Goal: Transaction & Acquisition: Subscribe to service/newsletter

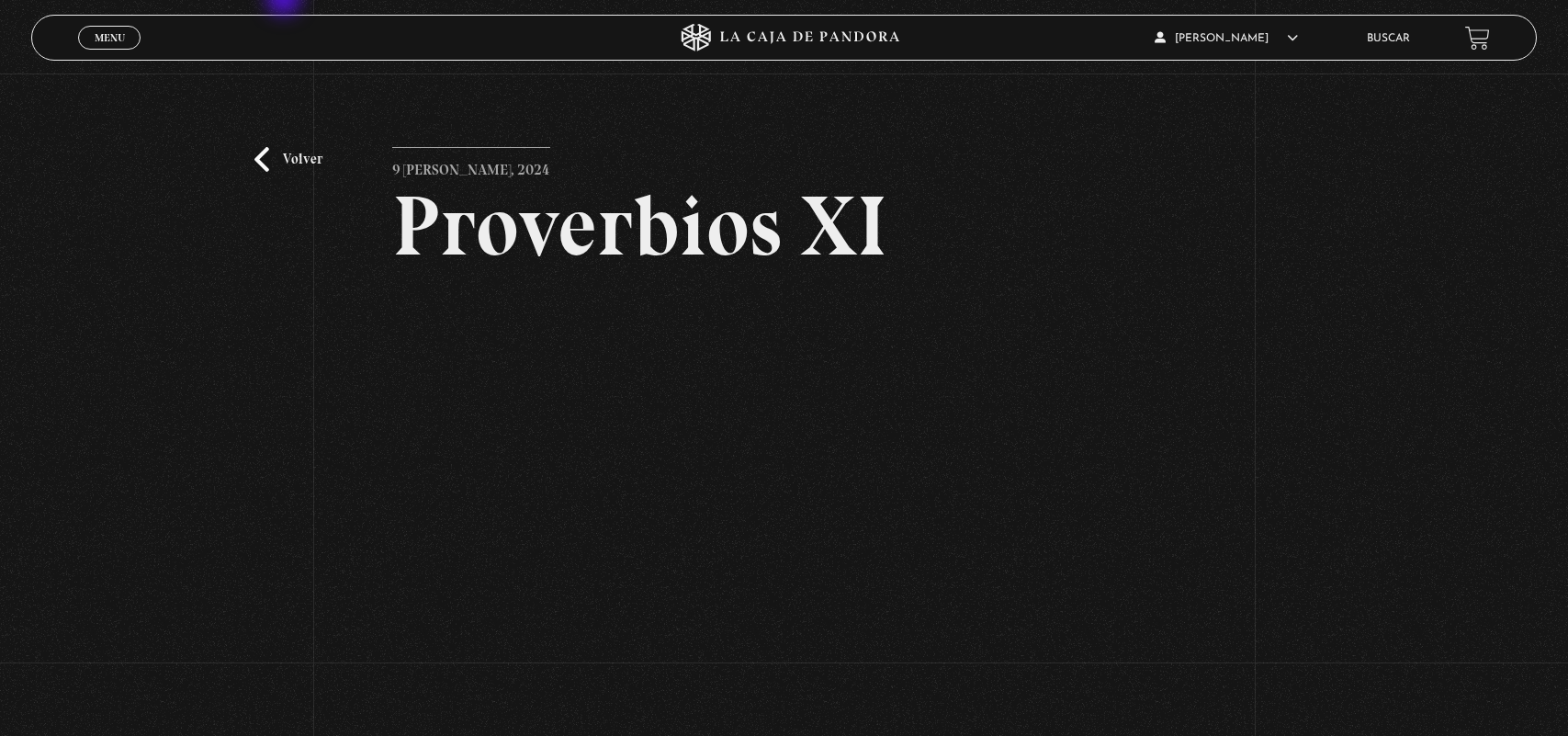
scroll to position [127, 0]
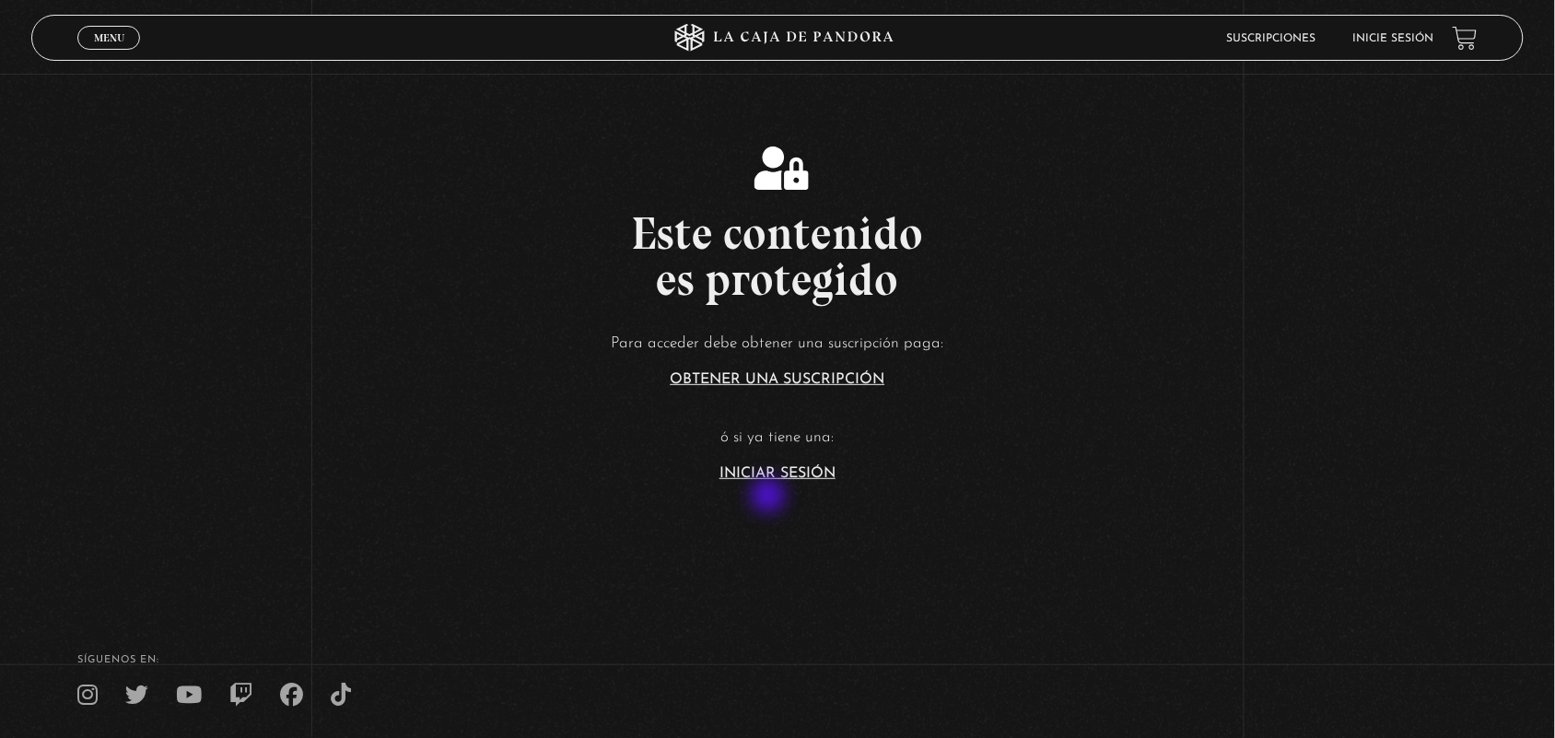
click at [770, 497] on section "Este contenido es protegido Para acceder debe obtener una suscripción paga: Obt…" at bounding box center [777, 295] width 1555 height 590
click at [765, 466] on link "Iniciar Sesión" at bounding box center [777, 473] width 116 height 15
click at [758, 468] on link "Iniciar Sesión" at bounding box center [777, 473] width 116 height 15
click at [758, 467] on link "Iniciar Sesión" at bounding box center [777, 473] width 116 height 15
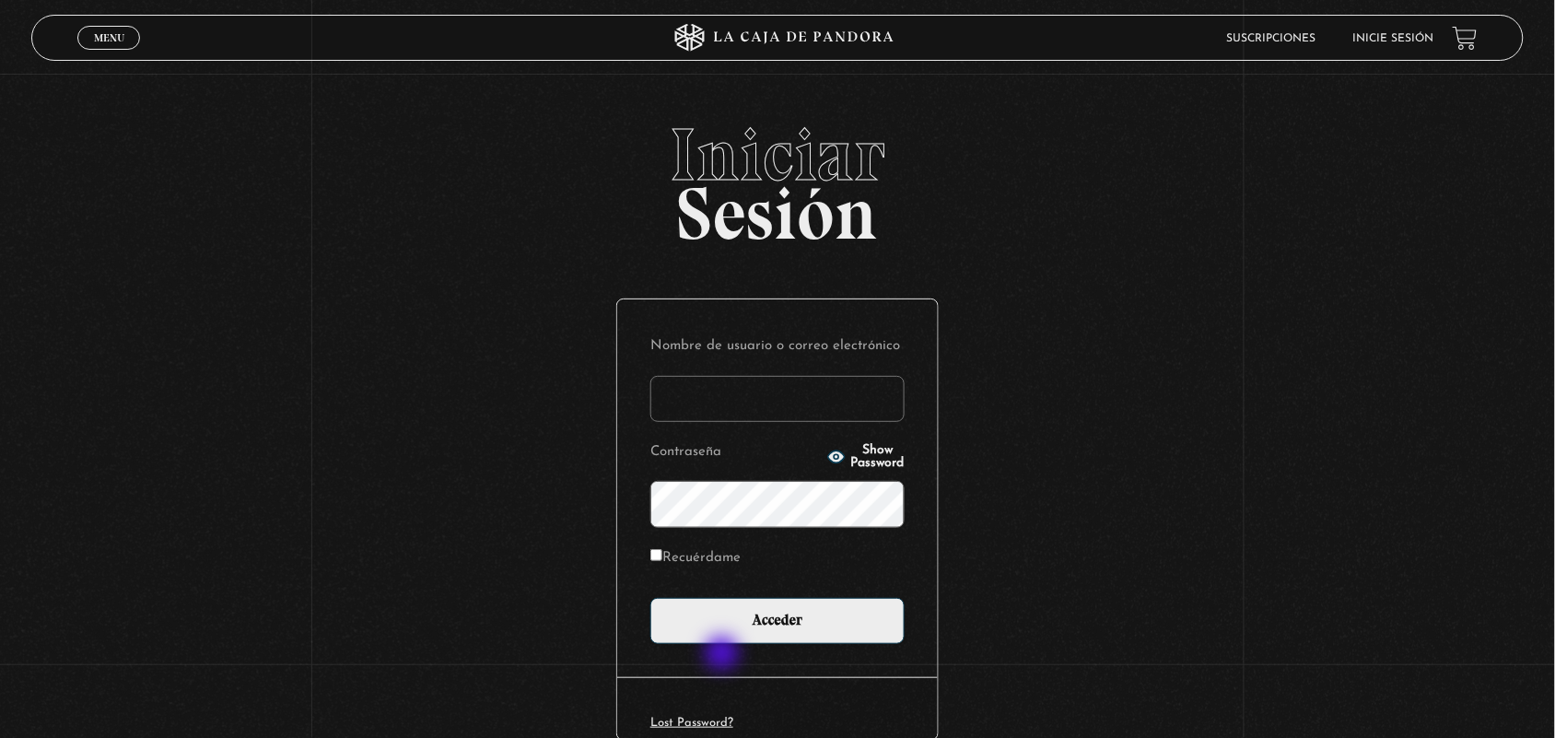
type input "ANGE-LU"
click at [719, 655] on div "Nombre de usuario o correo electrónico ANGE-LU Contraseña Show Password Recuérd…" at bounding box center [777, 488] width 321 height 378
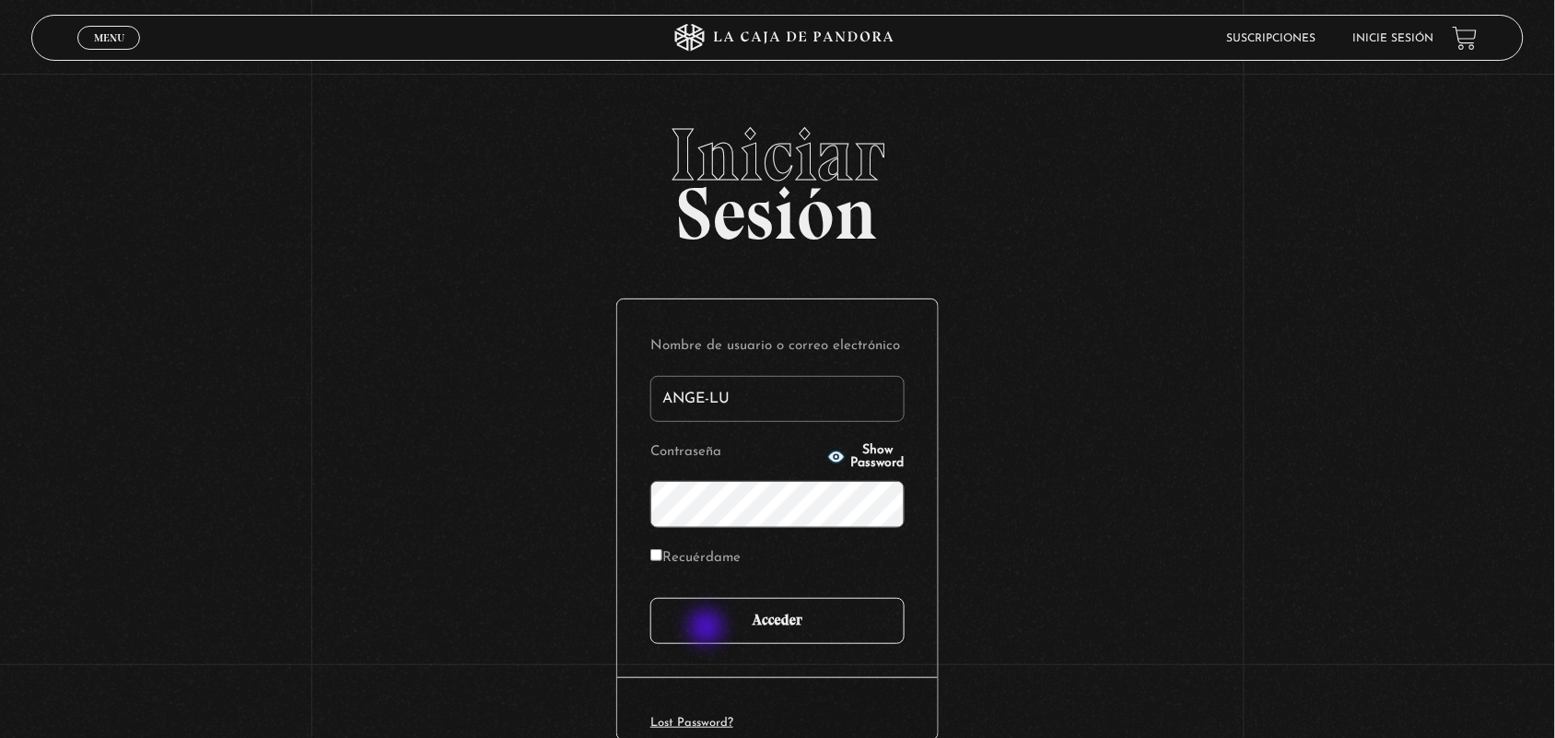
click at [707, 627] on input "Acceder" at bounding box center [777, 621] width 254 height 46
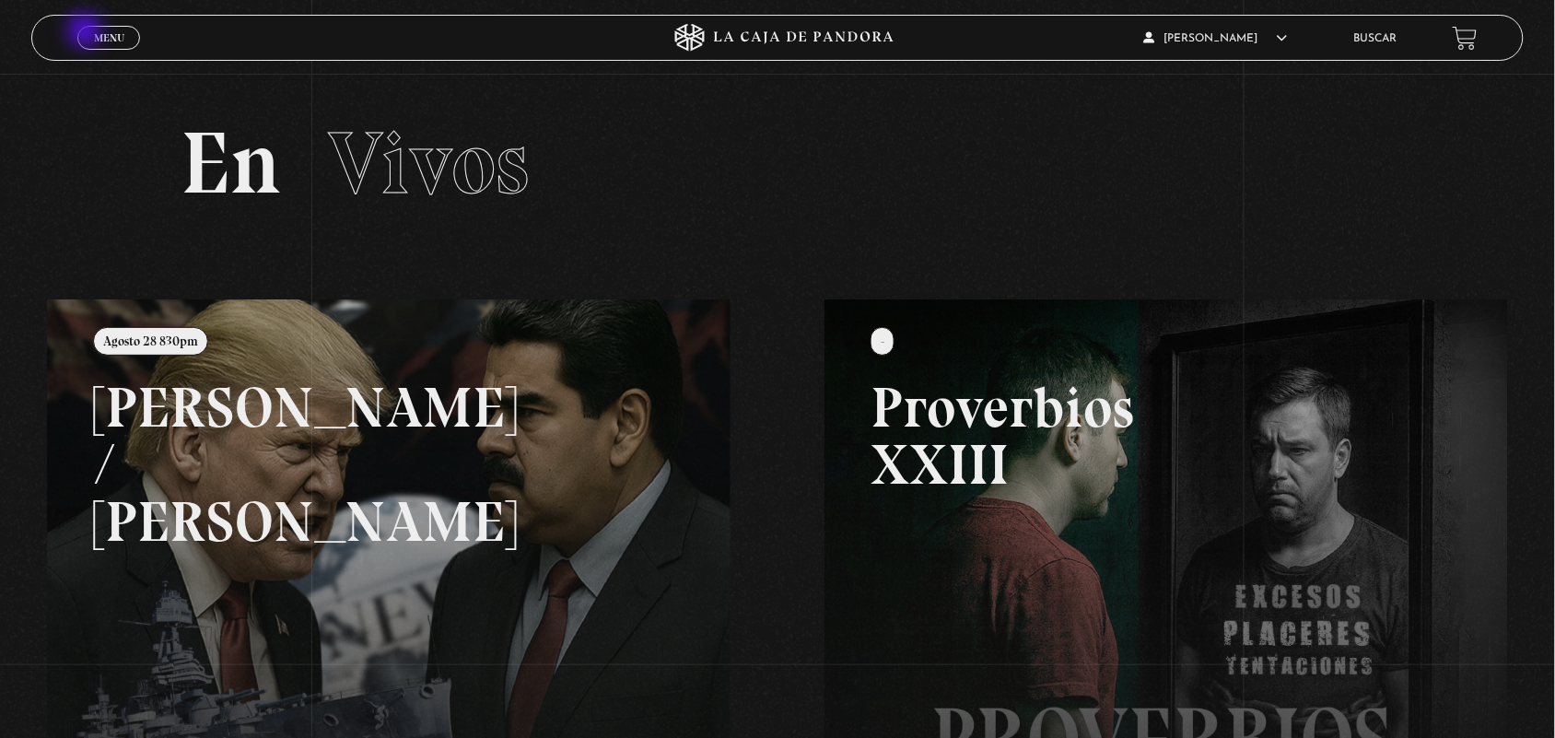
click at [90, 39] on link "Menu Cerrar" at bounding box center [108, 38] width 63 height 24
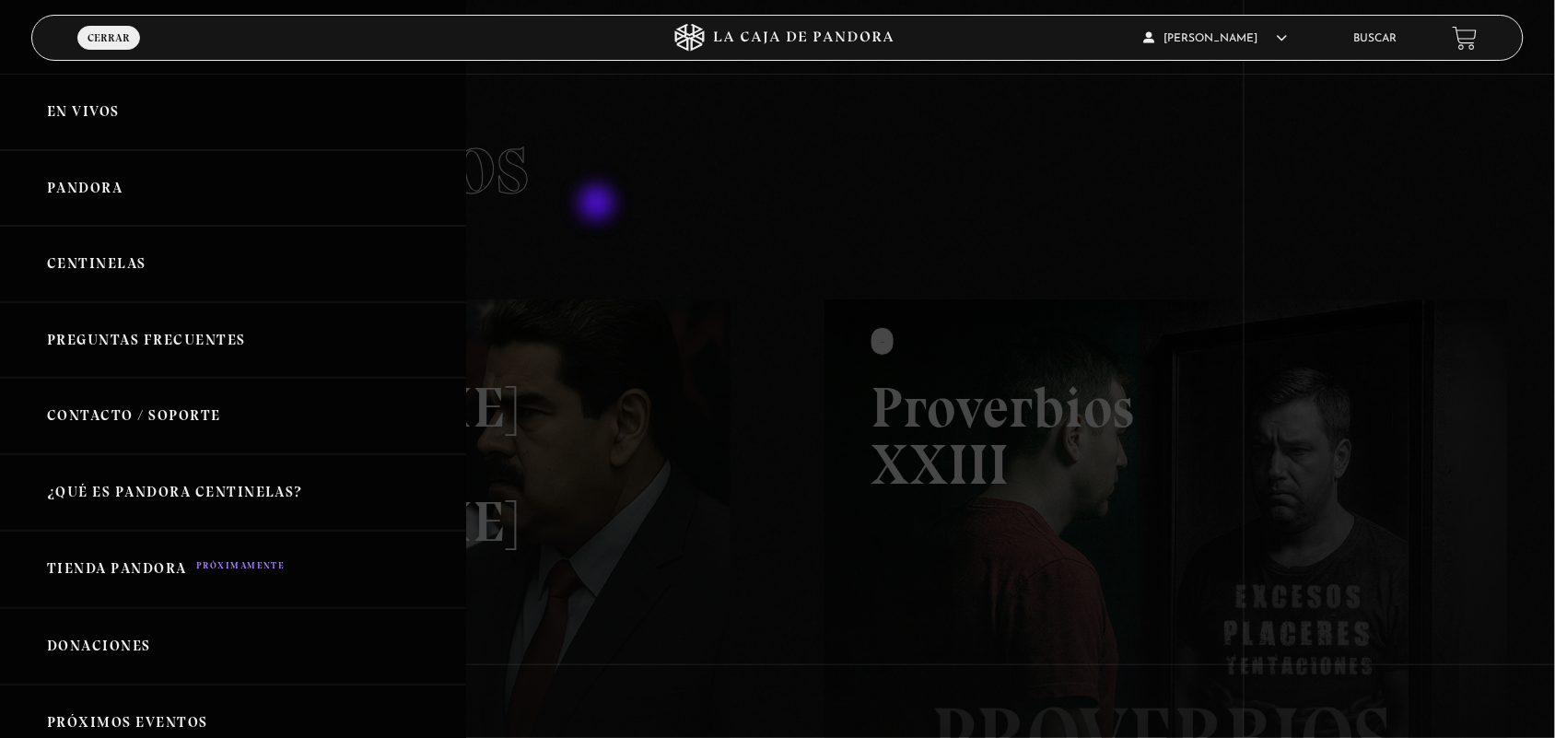
click at [599, 204] on div at bounding box center [777, 369] width 1555 height 738
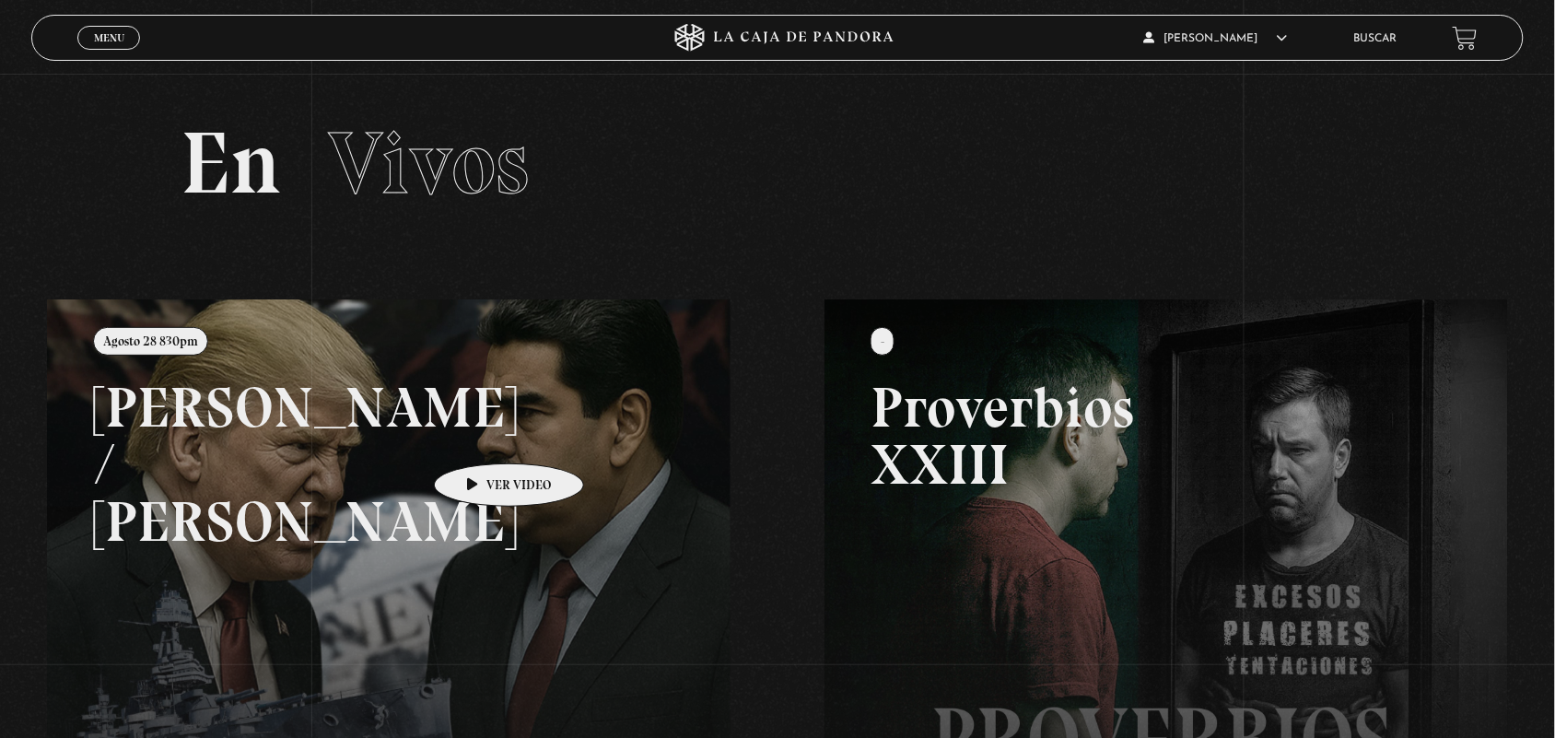
click at [480, 436] on link at bounding box center [824, 668] width 1555 height 738
click at [473, 424] on link at bounding box center [824, 668] width 1555 height 738
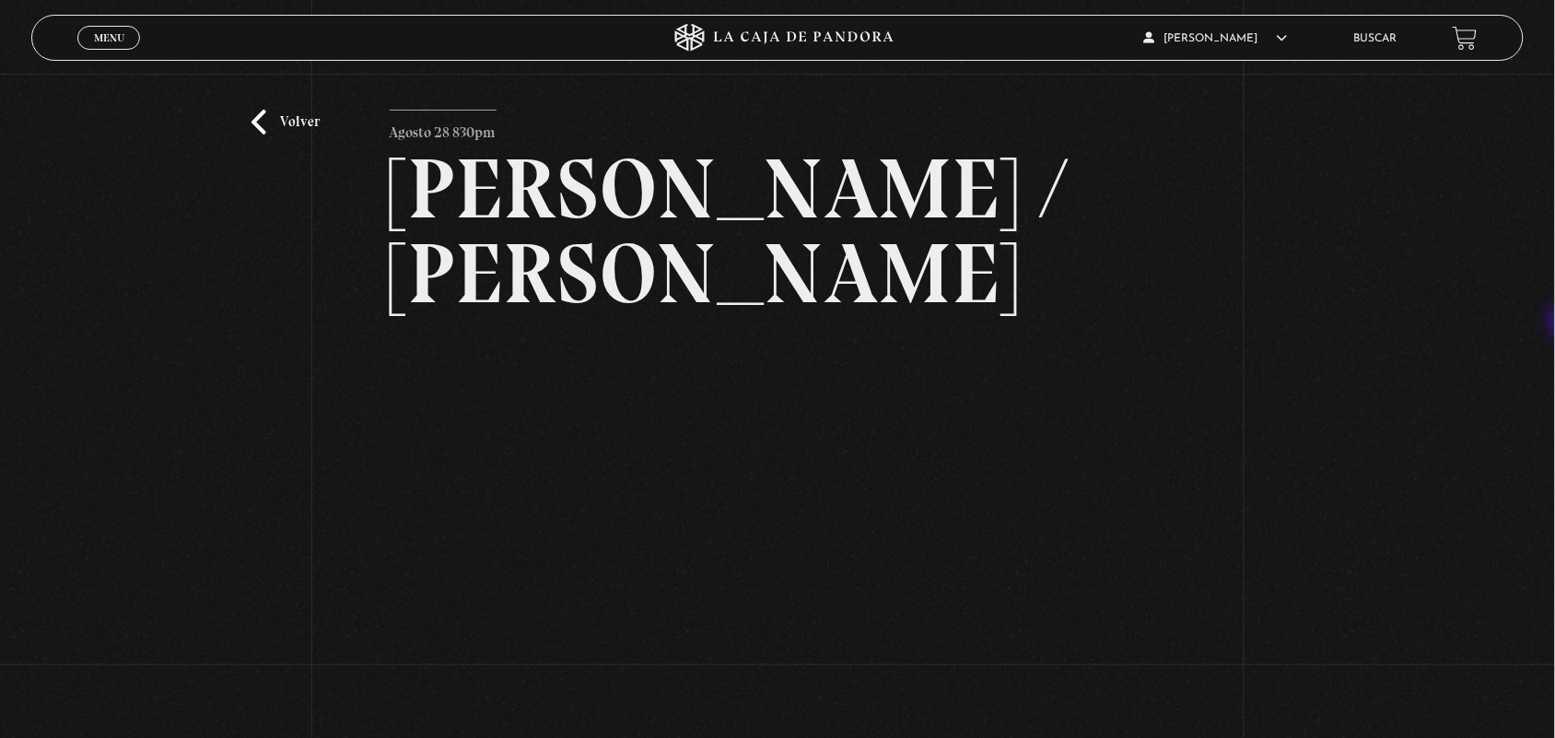
scroll to position [42, 0]
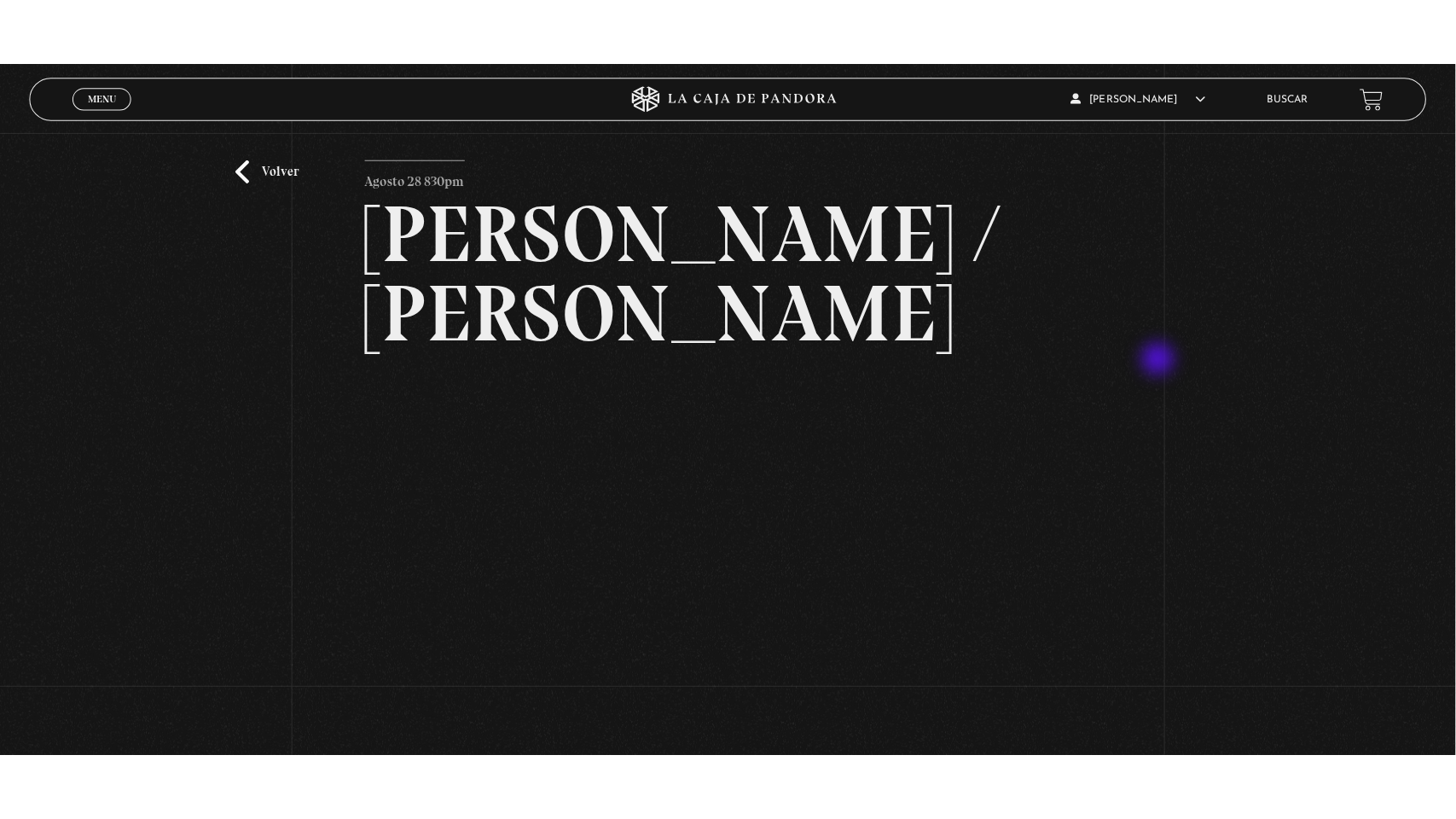
scroll to position [57, 0]
